Goal: Task Accomplishment & Management: Complete application form

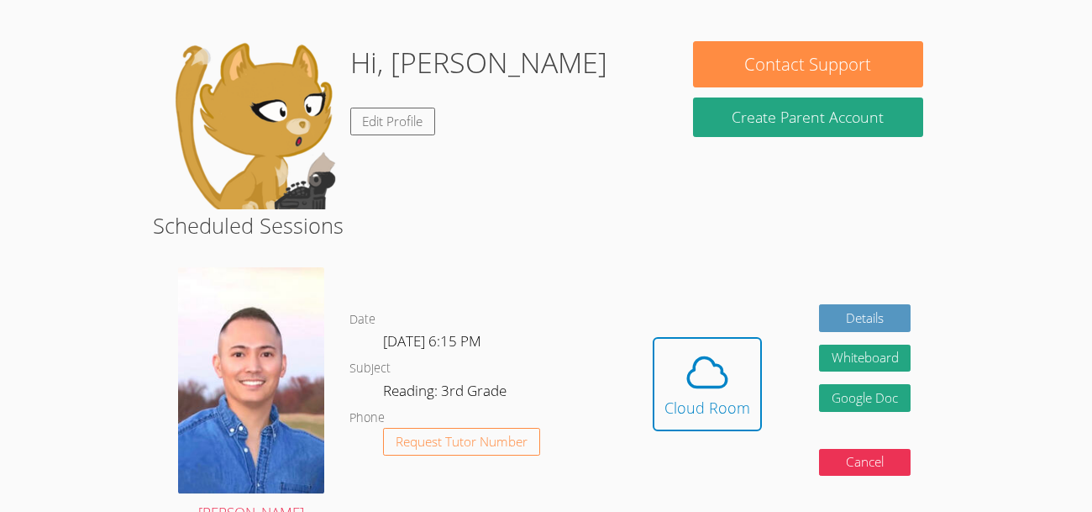
scroll to position [134, 0]
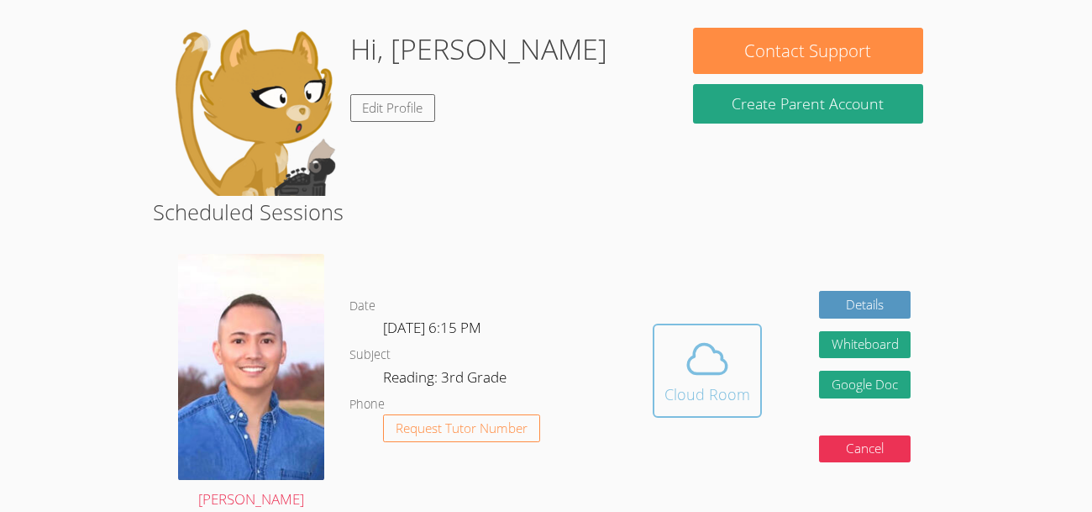
click at [678, 350] on span at bounding box center [708, 358] width 86 height 47
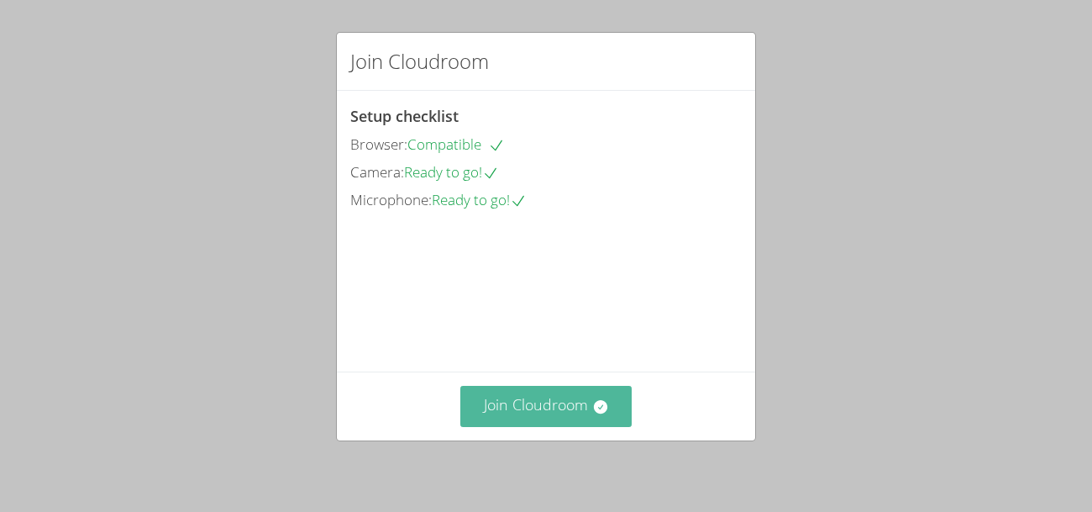
click at [596, 401] on icon at bounding box center [599, 406] width 13 height 13
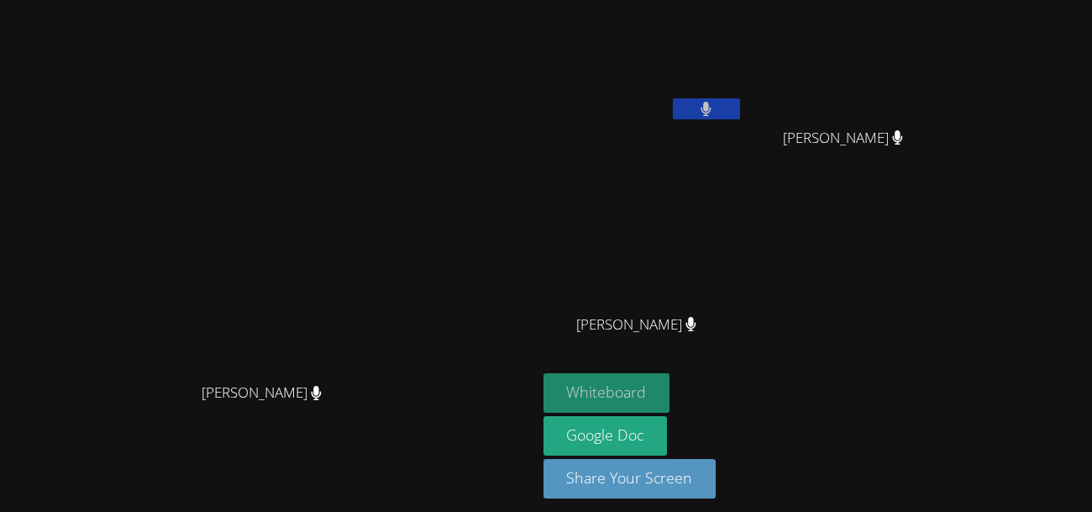
click at [671, 388] on button "Whiteboard" at bounding box center [607, 392] width 127 height 39
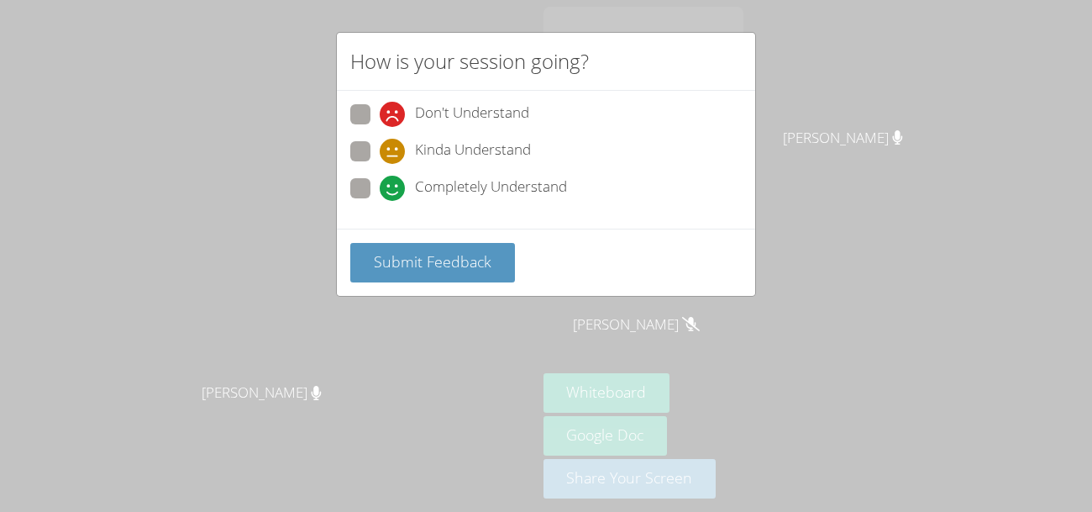
click at [449, 179] on span "Completely Understand" at bounding box center [491, 188] width 152 height 25
click at [394, 179] on input "Completely Understand" at bounding box center [387, 185] width 14 height 14
radio input "true"
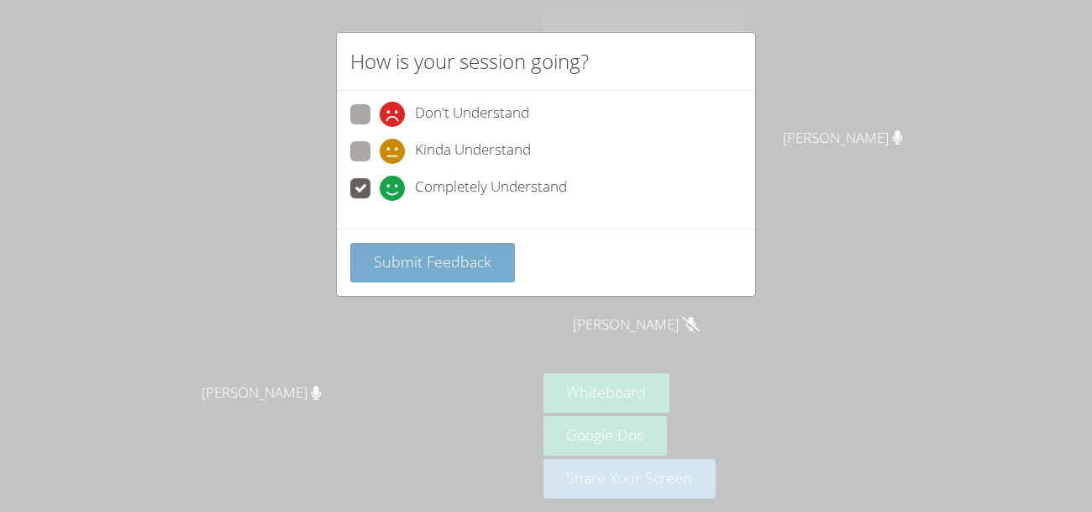
click at [448, 251] on span "Submit Feedback" at bounding box center [433, 261] width 118 height 20
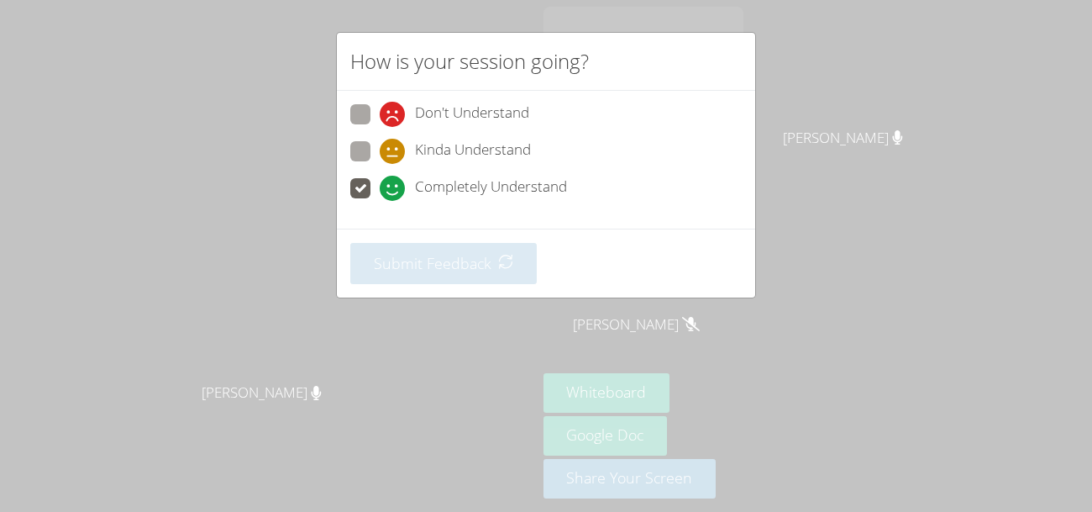
click at [388, 176] on icon at bounding box center [392, 188] width 25 height 25
click at [388, 178] on input "Completely Understand" at bounding box center [387, 185] width 14 height 14
click at [388, 154] on icon at bounding box center [392, 151] width 25 height 25
click at [388, 154] on input "Kinda Understand" at bounding box center [387, 148] width 14 height 14
radio input "true"
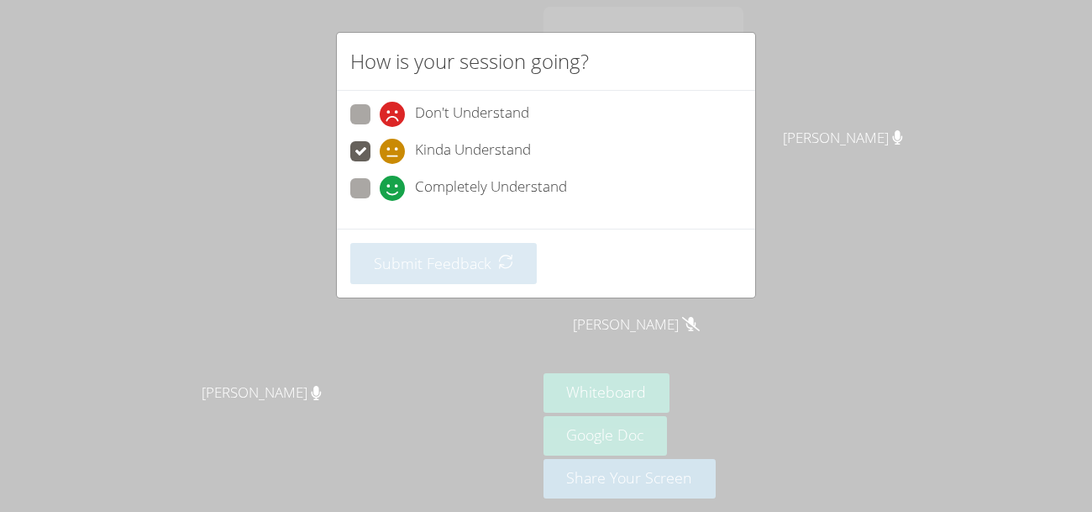
click at [383, 189] on icon at bounding box center [392, 188] width 25 height 25
click at [383, 189] on input "Completely Understand" at bounding box center [387, 185] width 14 height 14
radio input "true"
click at [383, 189] on icon at bounding box center [392, 188] width 25 height 25
click at [383, 189] on input "Completely Understand" at bounding box center [387, 185] width 14 height 14
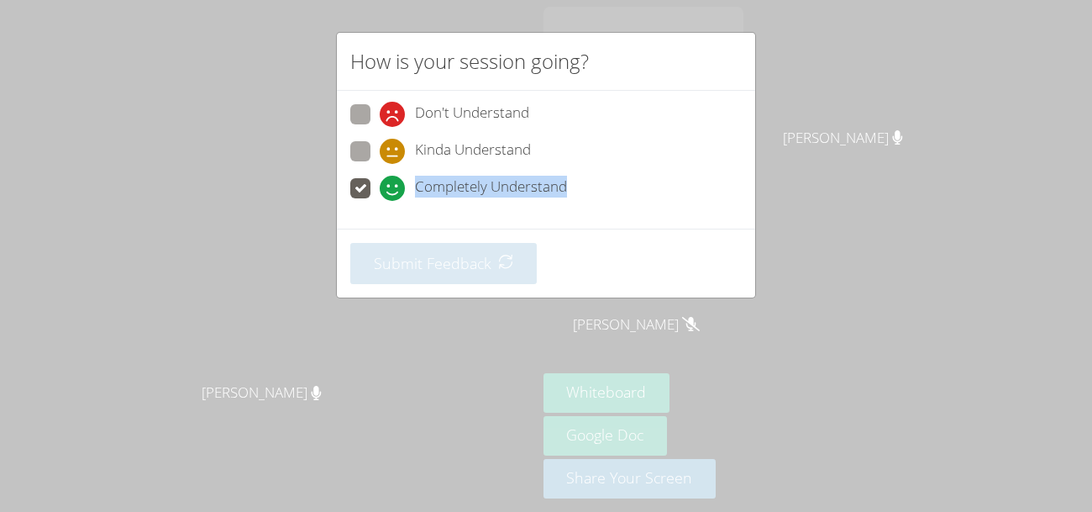
click at [383, 189] on icon at bounding box center [392, 188] width 25 height 25
click at [383, 189] on input "Completely Understand" at bounding box center [387, 185] width 14 height 14
click at [383, 189] on icon at bounding box center [392, 188] width 25 height 25
click at [383, 189] on input "Completely Understand" at bounding box center [387, 185] width 14 height 14
click at [383, 189] on icon at bounding box center [392, 188] width 25 height 25
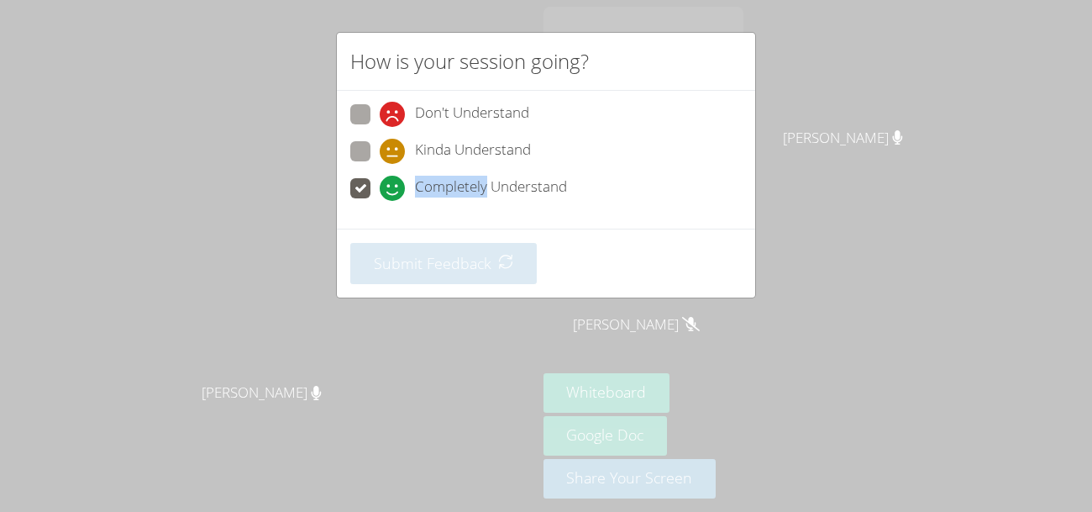
click at [383, 189] on input "Completely Understand" at bounding box center [387, 185] width 14 height 14
click at [383, 189] on icon at bounding box center [392, 188] width 25 height 25
click at [383, 189] on input "Completely Understand" at bounding box center [387, 185] width 14 height 14
click at [383, 189] on icon at bounding box center [392, 188] width 25 height 25
click at [383, 189] on input "Completely Understand" at bounding box center [387, 185] width 14 height 14
